Goal: Book appointment/travel/reservation

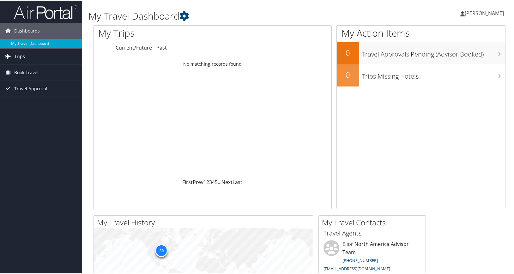
click at [15, 52] on span "Trips" at bounding box center [19, 56] width 11 height 16
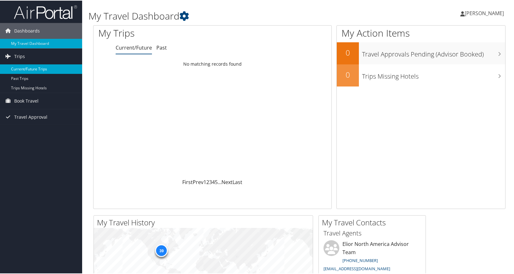
click at [36, 69] on link "Current/Future Trips" at bounding box center [41, 68] width 82 height 9
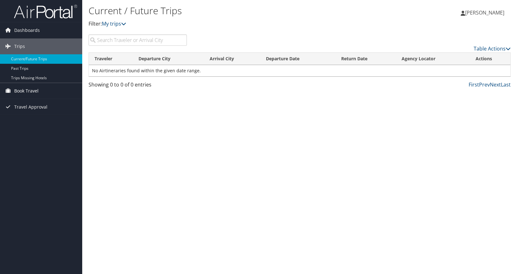
click at [36, 92] on span "Book Travel" at bounding box center [26, 91] width 24 height 16
click at [29, 119] on link "Book/Manage Online Trips" at bounding box center [41, 122] width 82 height 9
